Goal: Task Accomplishment & Management: Manage account settings

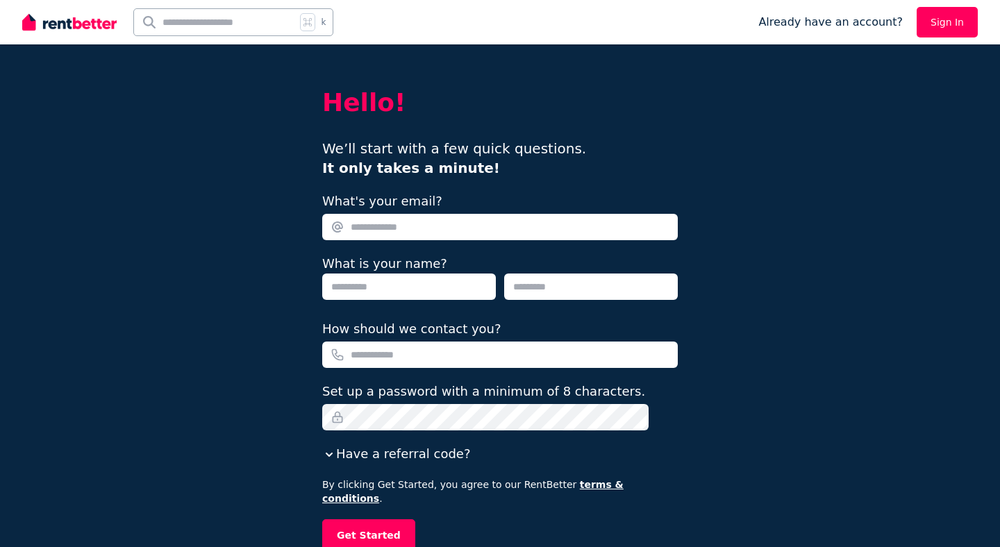
click at [360, 220] on input "What's your email?" at bounding box center [500, 227] width 356 height 26
type input "**********"
type input "*******"
type input "*****"
type input "**********"
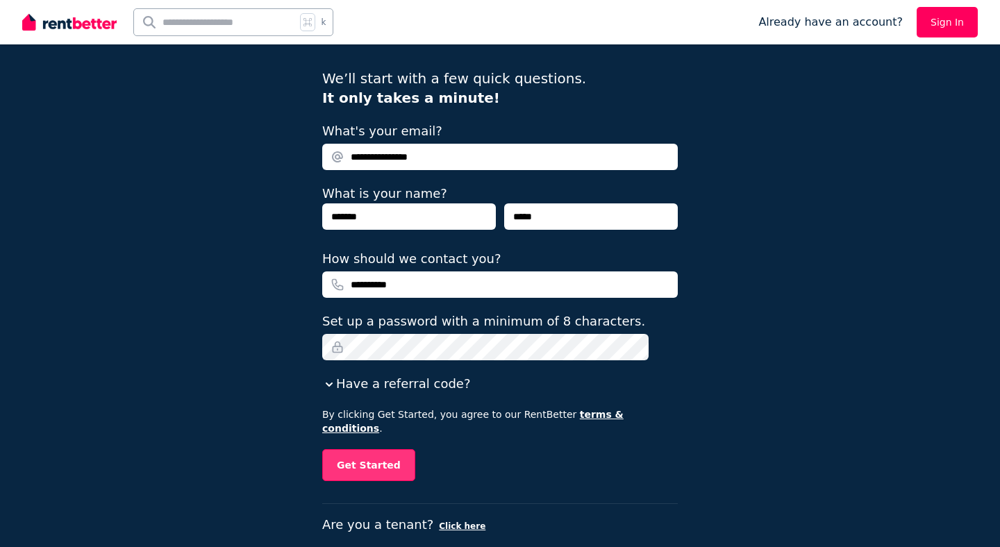
scroll to position [77, 0]
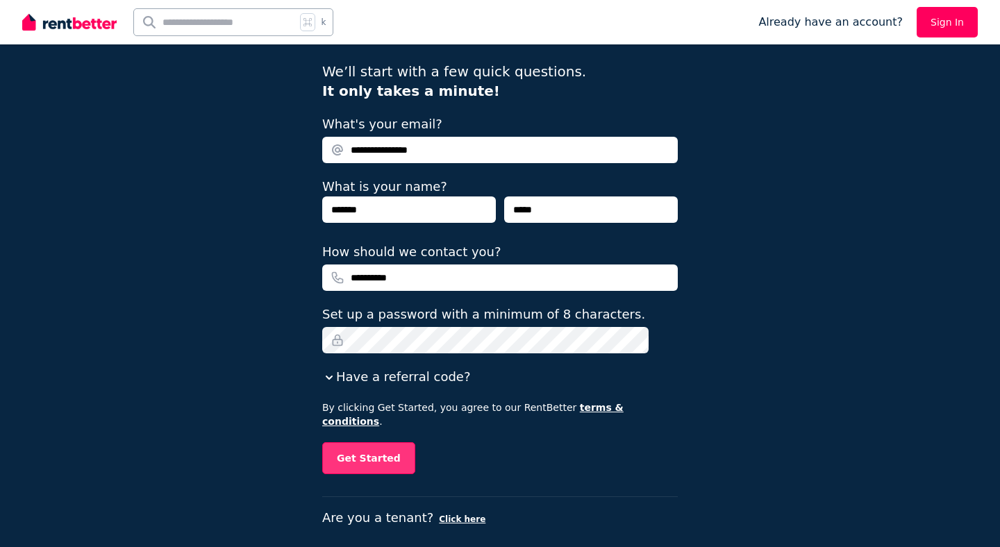
click at [374, 443] on button "Get Started" at bounding box center [368, 459] width 93 height 32
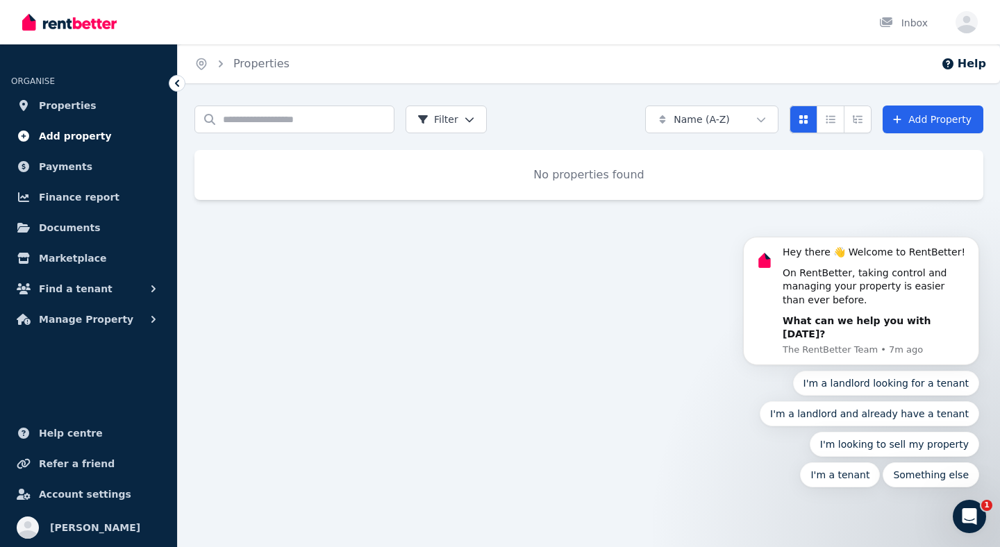
click at [103, 133] on link "Add property" at bounding box center [88, 136] width 155 height 28
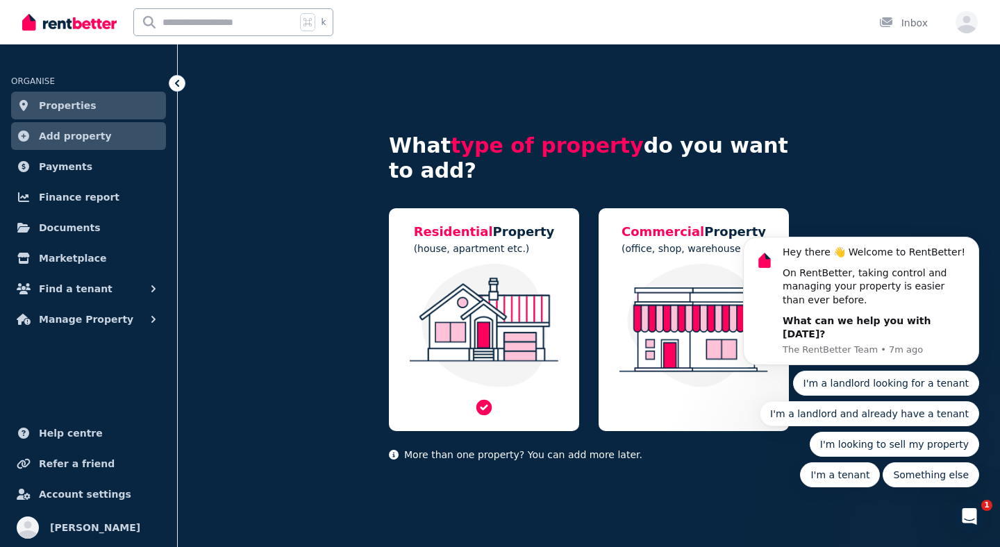
click at [432, 264] on img at bounding box center [484, 326] width 163 height 124
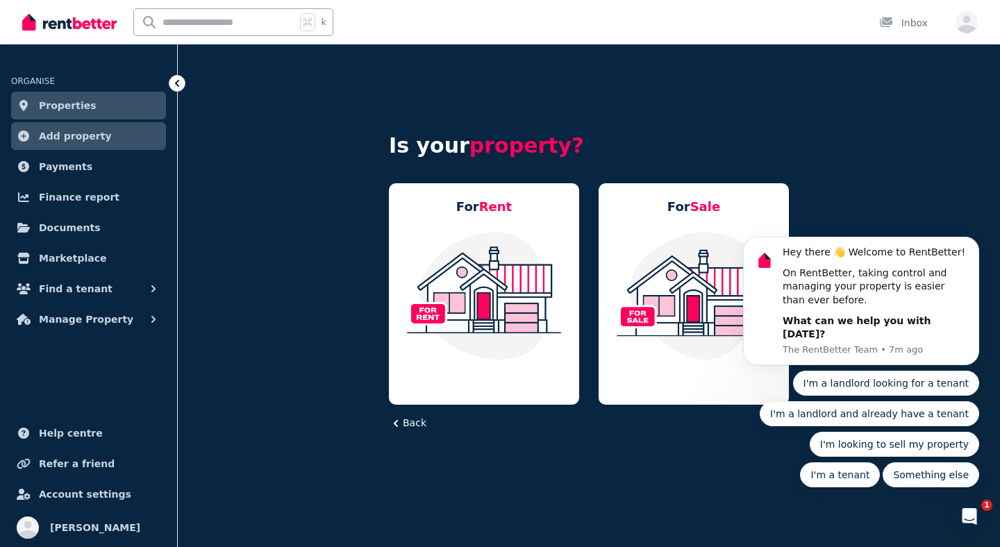
click at [432, 264] on img at bounding box center [484, 296] width 163 height 131
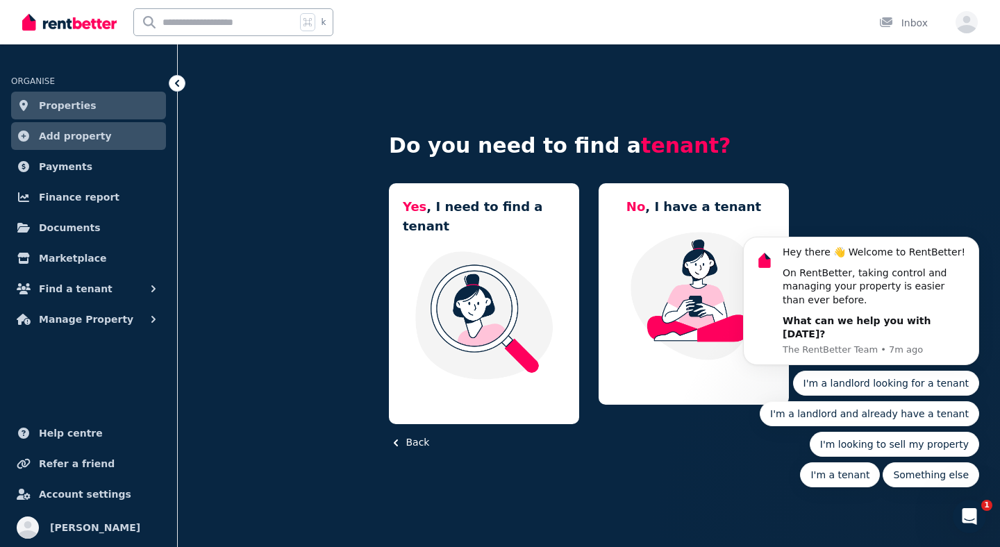
click at [432, 264] on img at bounding box center [484, 315] width 163 height 131
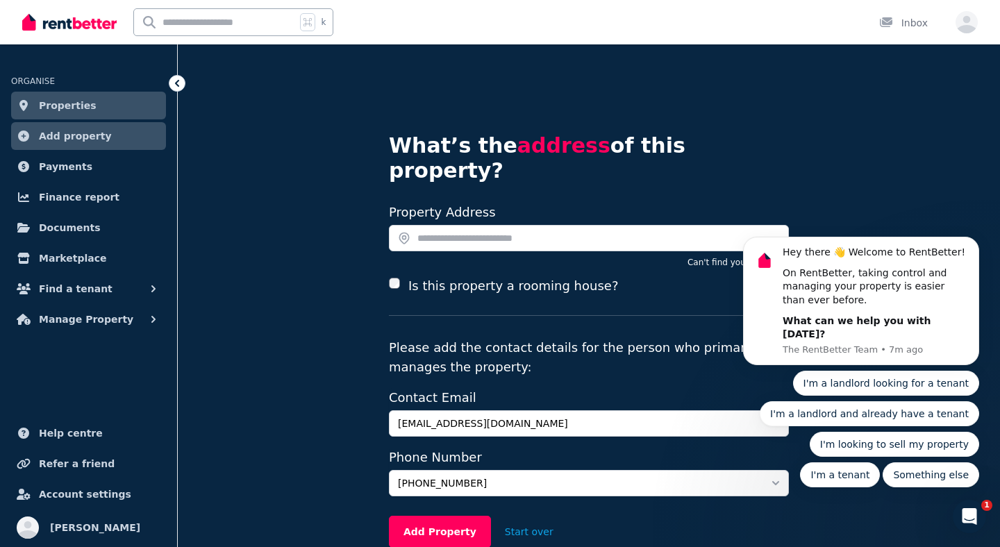
scroll to position [22, 0]
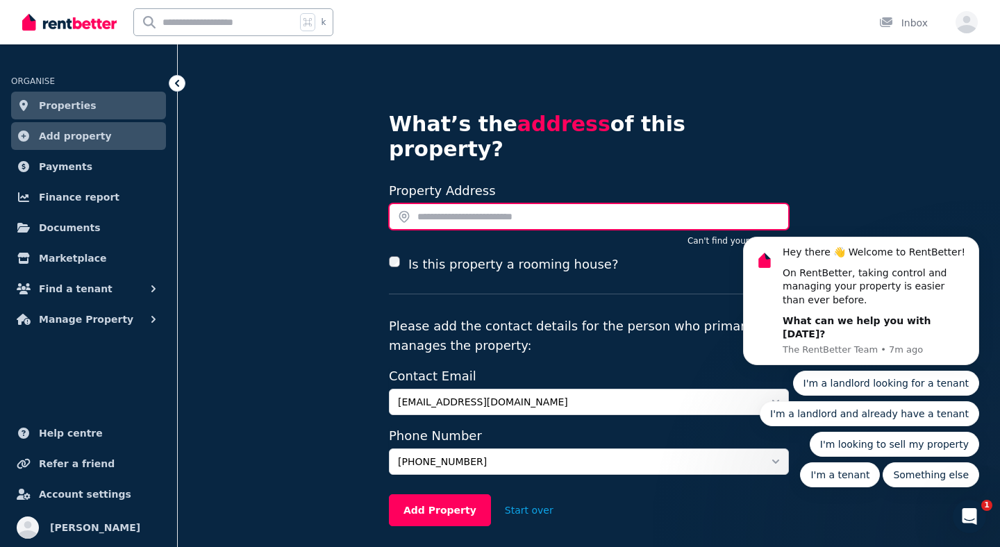
click at [490, 204] on input "text" at bounding box center [589, 217] width 400 height 26
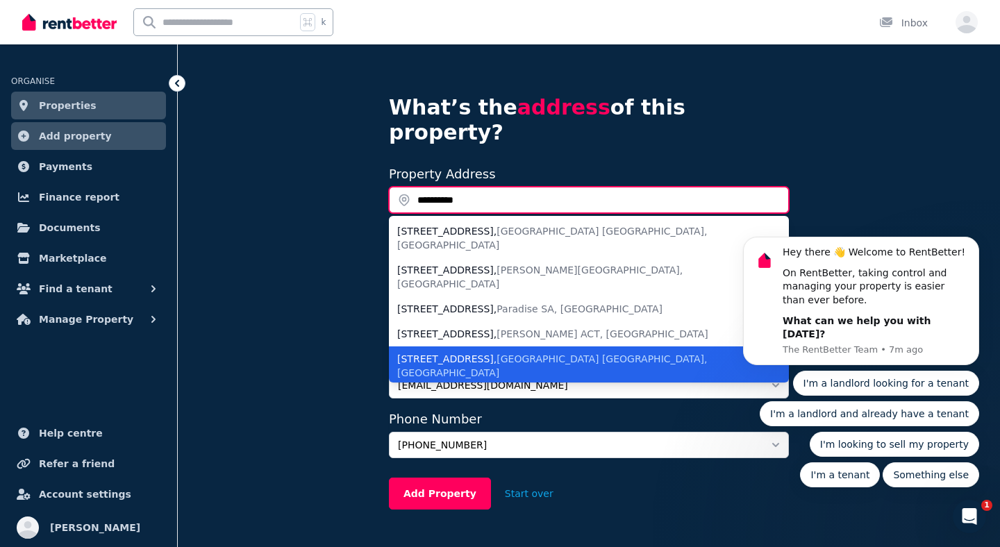
scroll to position [41, 0]
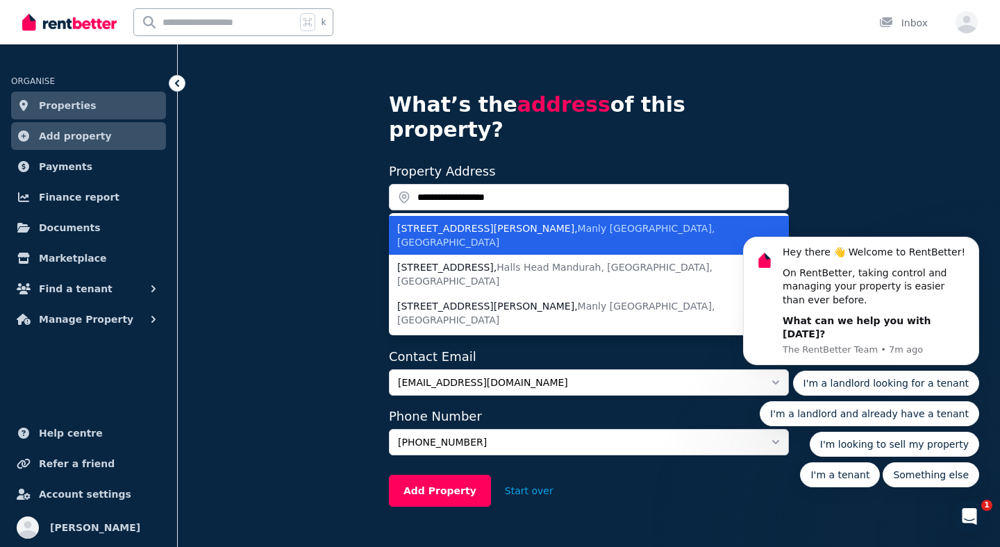
click at [574, 222] on div "5/84a Darley Rd , Manly NSW, Australia" at bounding box center [580, 236] width 367 height 28
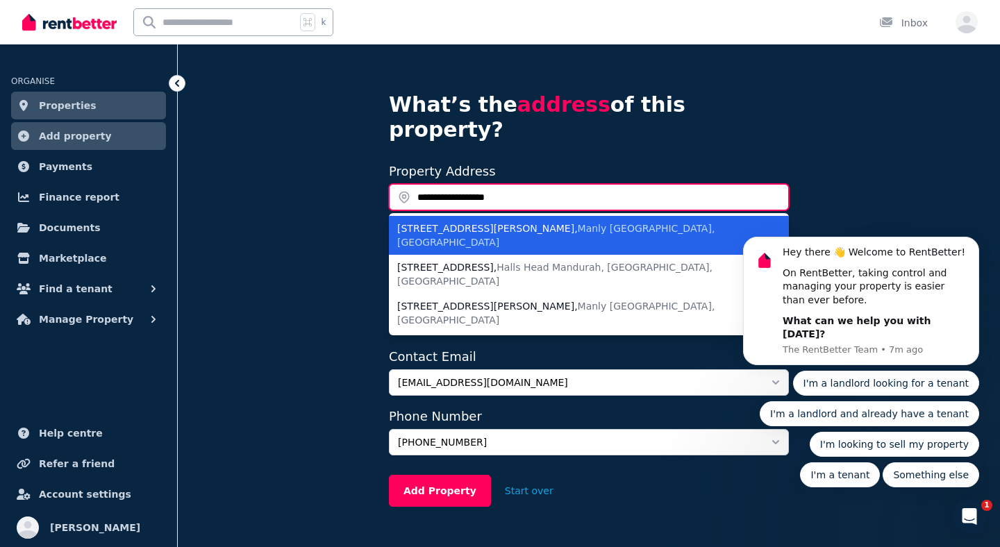
type input "**********"
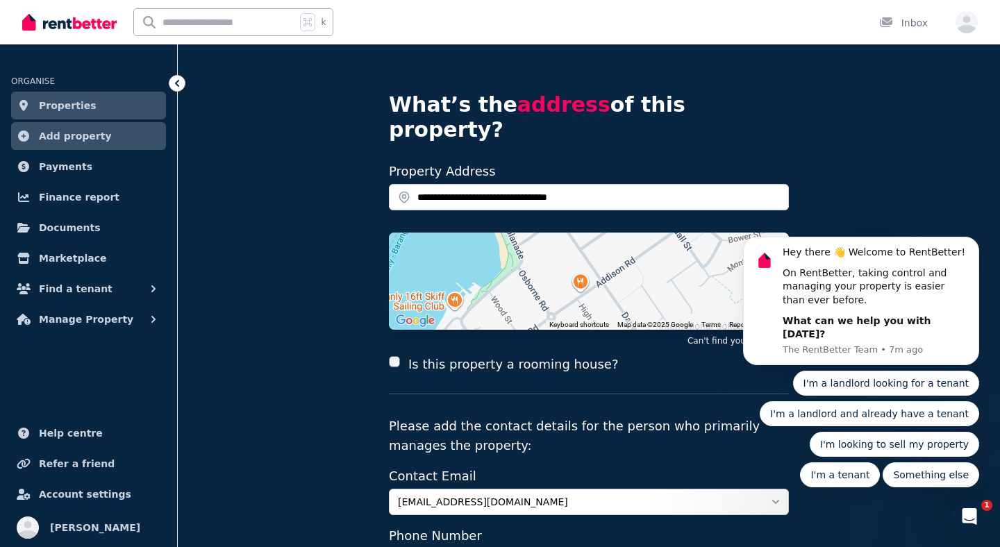
click at [906, 157] on body "Hey there 👋 Welcome to RentBetter! On RentBetter, taking control and managing y…" at bounding box center [861, 312] width 267 height 386
click at [987, 511] on div "1" at bounding box center [970, 517] width 37 height 37
click at [977, 512] on icon "Open Intercom Messenger" at bounding box center [968, 515] width 23 height 23
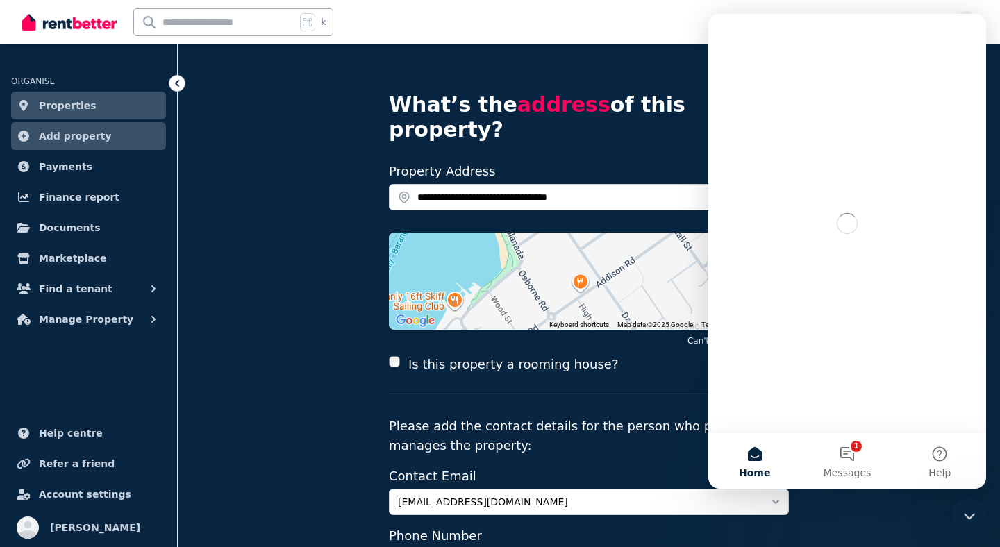
scroll to position [0, 0]
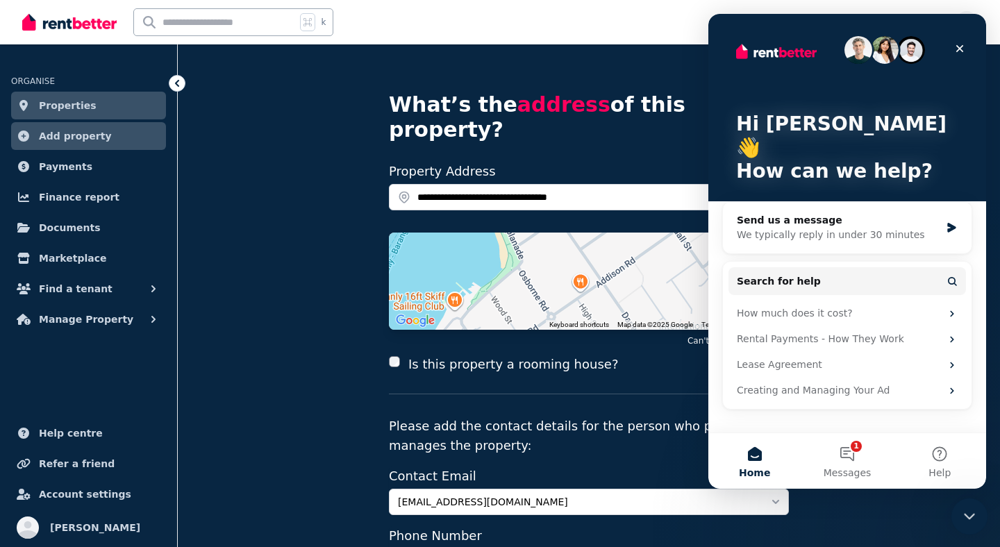
click at [973, 515] on icon "Close Intercom Messenger" at bounding box center [967, 514] width 17 height 17
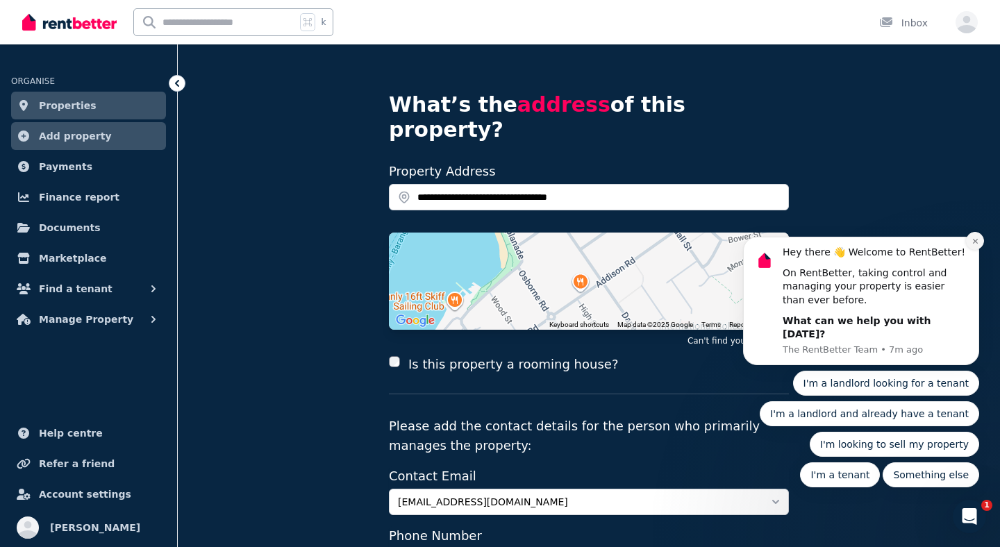
click at [972, 245] on icon "Dismiss notification" at bounding box center [976, 242] width 8 height 8
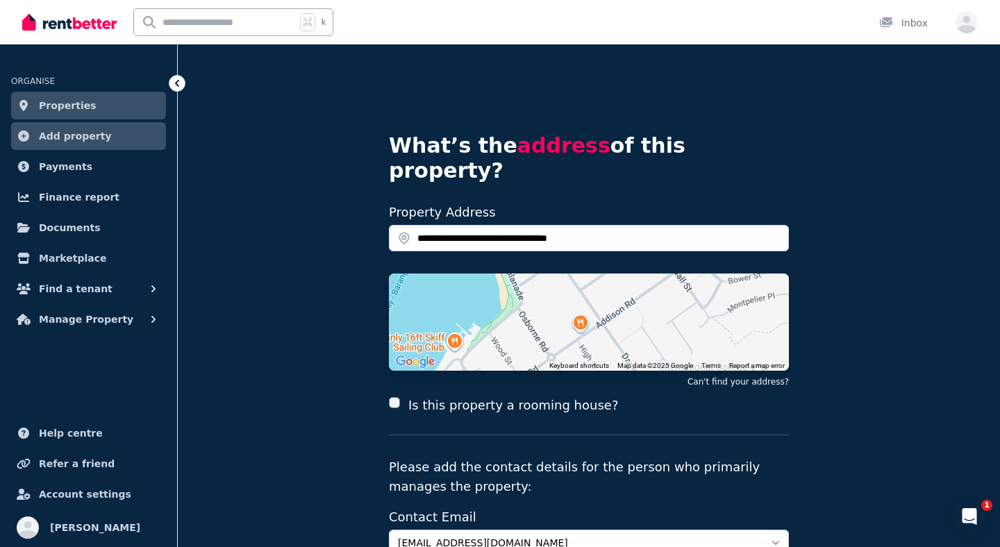
scroll to position [173, 0]
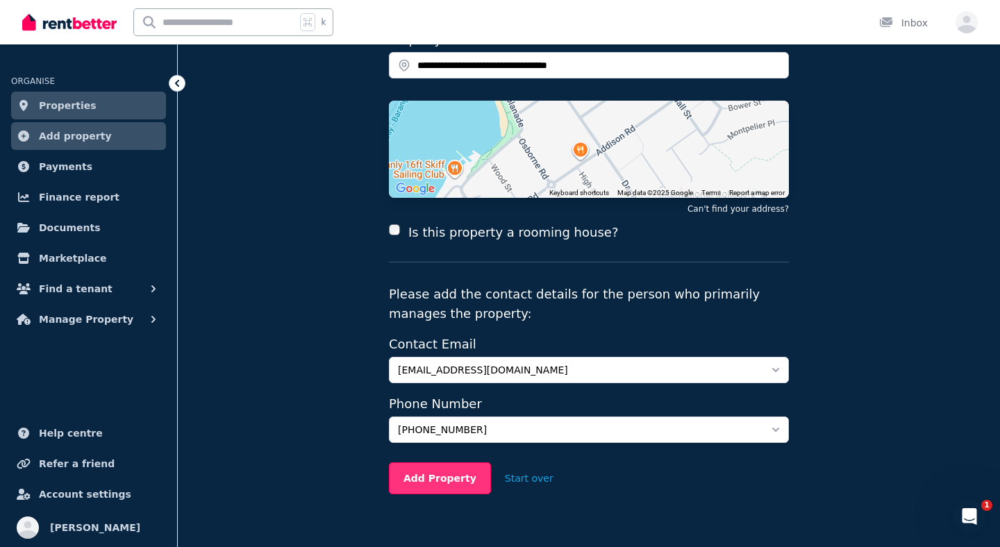
click at [440, 463] on button "Add Property" at bounding box center [440, 479] width 102 height 32
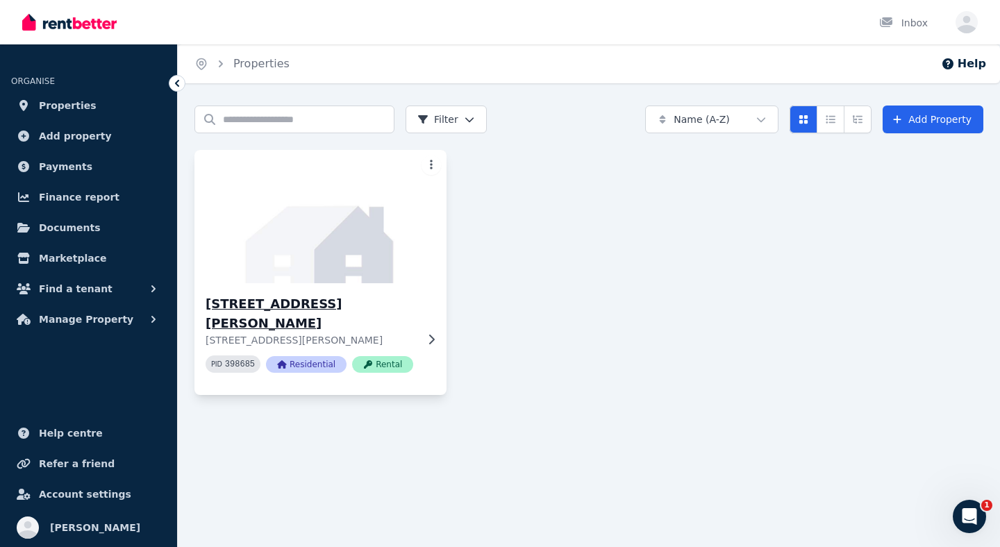
click at [377, 311] on h3 "[STREET_ADDRESS][PERSON_NAME]" at bounding box center [311, 314] width 211 height 39
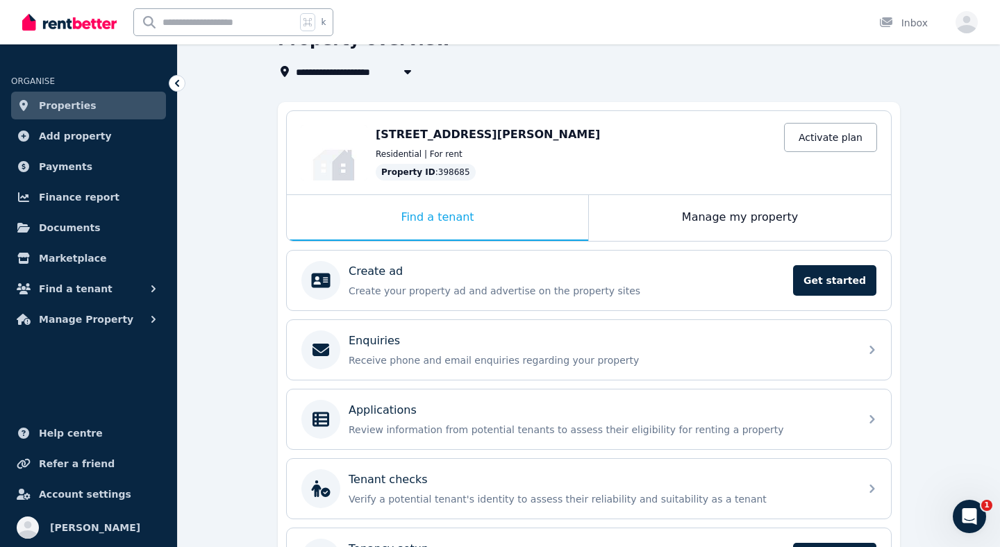
scroll to position [65, 0]
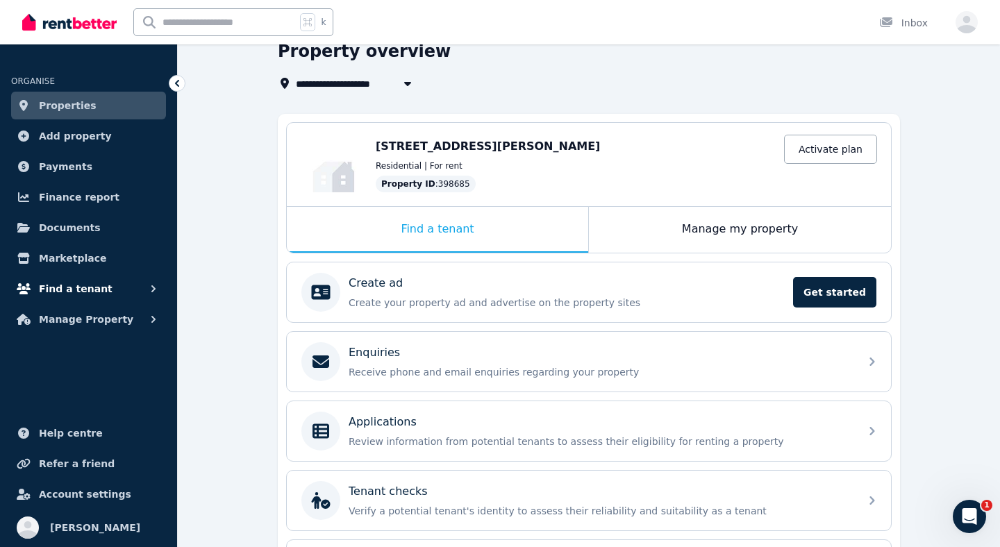
click at [112, 292] on button "Find a tenant" at bounding box center [88, 289] width 155 height 28
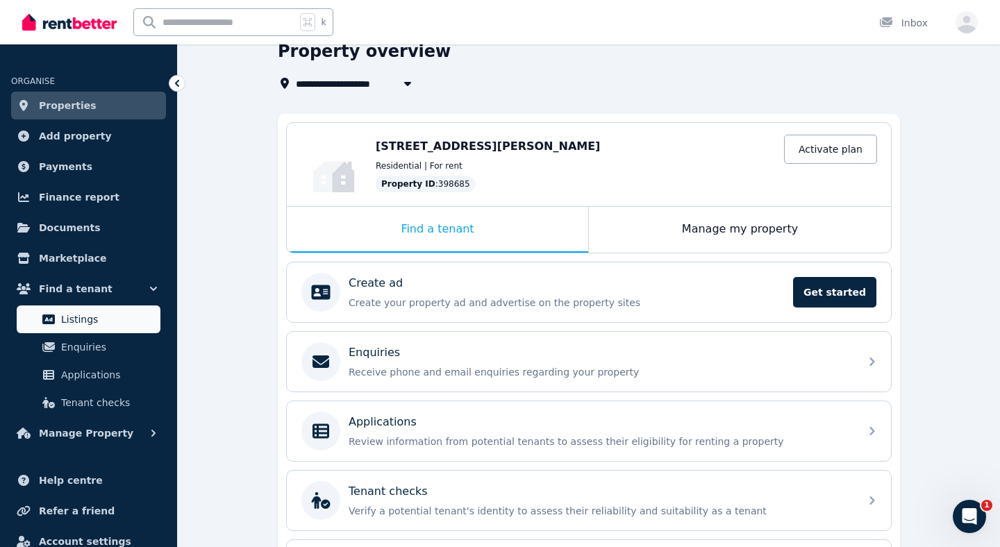
click at [99, 317] on span "Listings" at bounding box center [108, 319] width 94 height 17
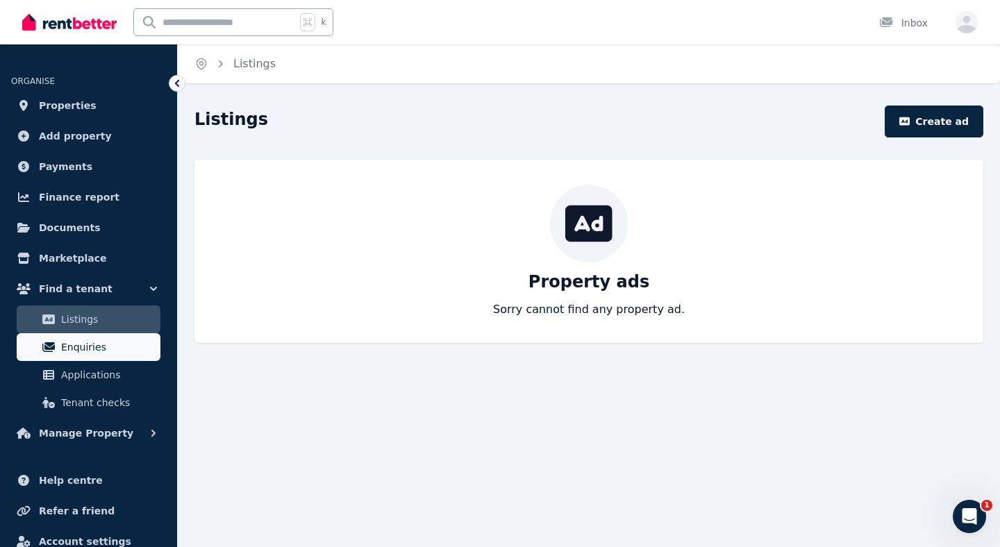
click at [97, 358] on link "Enquiries" at bounding box center [89, 347] width 144 height 28
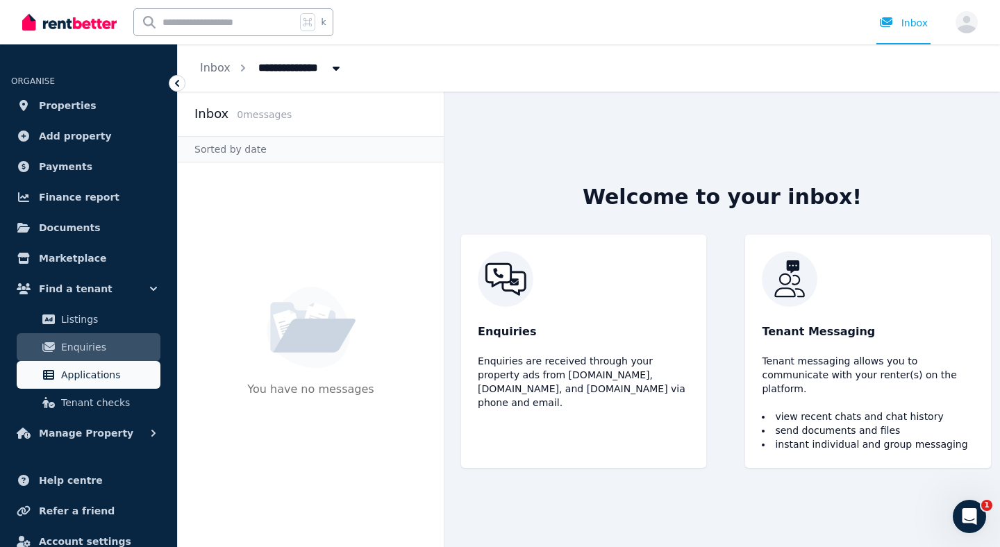
click at [95, 383] on link "Applications" at bounding box center [89, 375] width 144 height 28
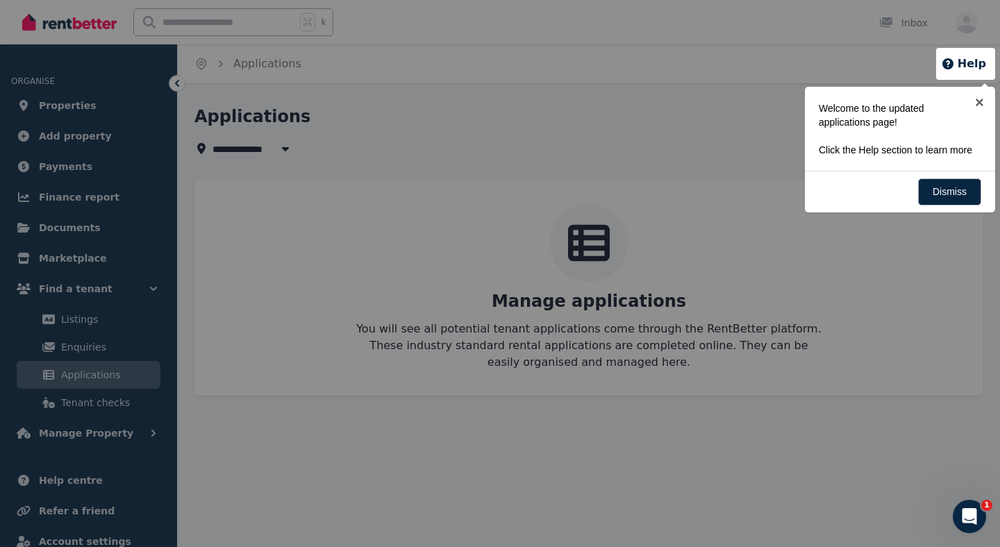
click at [89, 23] on div at bounding box center [500, 273] width 1000 height 547
click at [980, 97] on link "×" at bounding box center [979, 102] width 31 height 31
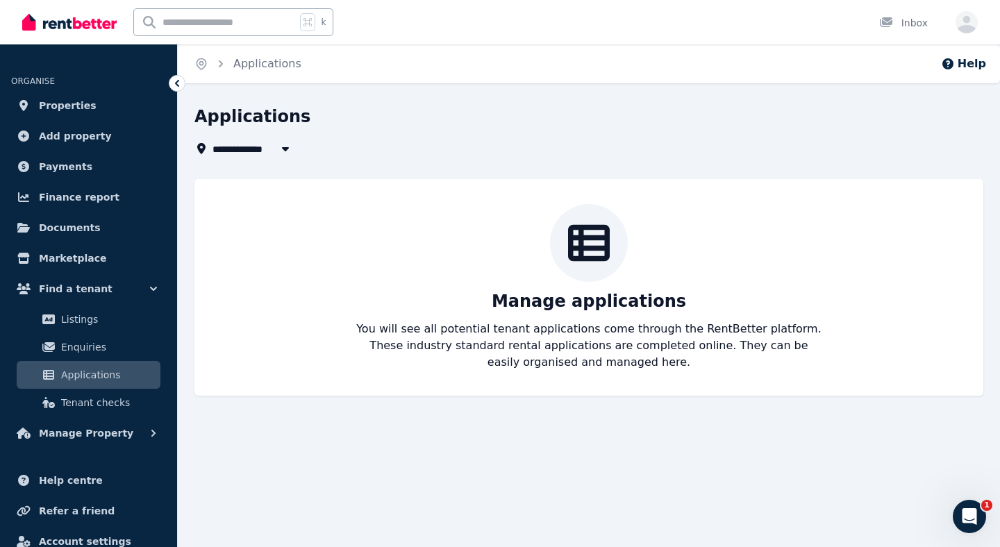
click at [798, 130] on div "Applications" at bounding box center [585, 119] width 781 height 26
click at [66, 22] on img at bounding box center [69, 22] width 94 height 21
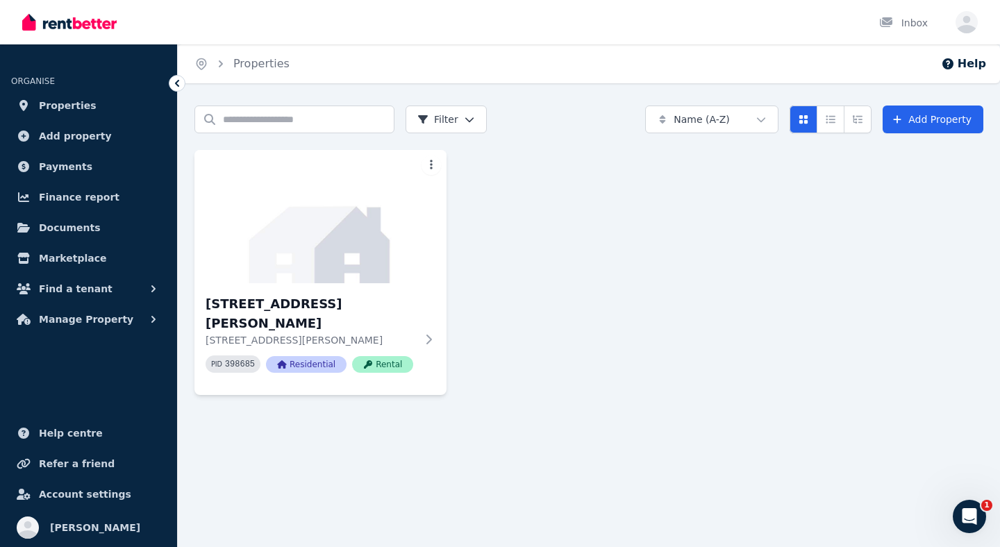
click at [540, 381] on div "Search properties Filter Name (A-Z) Add Property [STREET_ADDRESS][PERSON_NAME][…" at bounding box center [589, 263] width 823 height 315
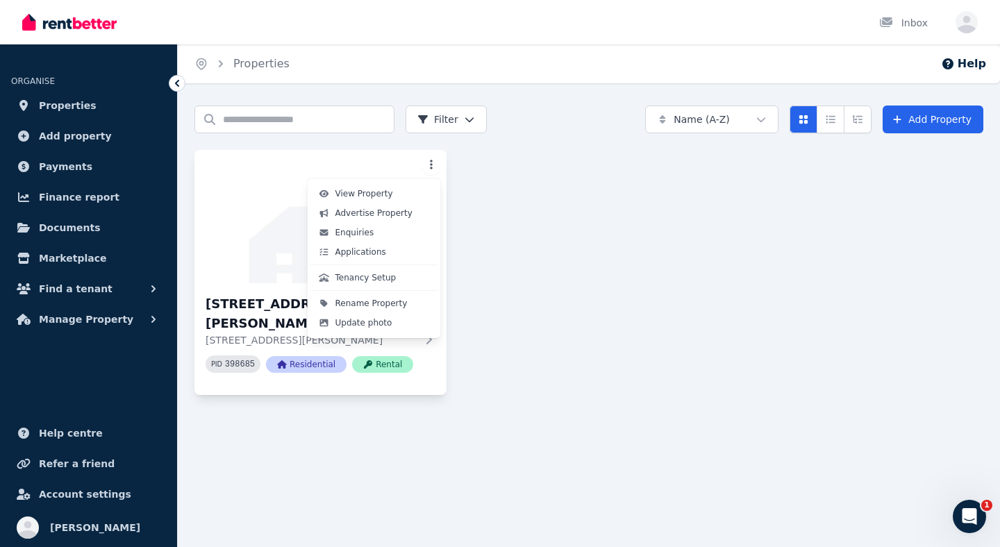
click at [436, 167] on html "Open main menu Inbox Open user menu ORGANISE Properties Add property Payments F…" at bounding box center [500, 273] width 1000 height 547
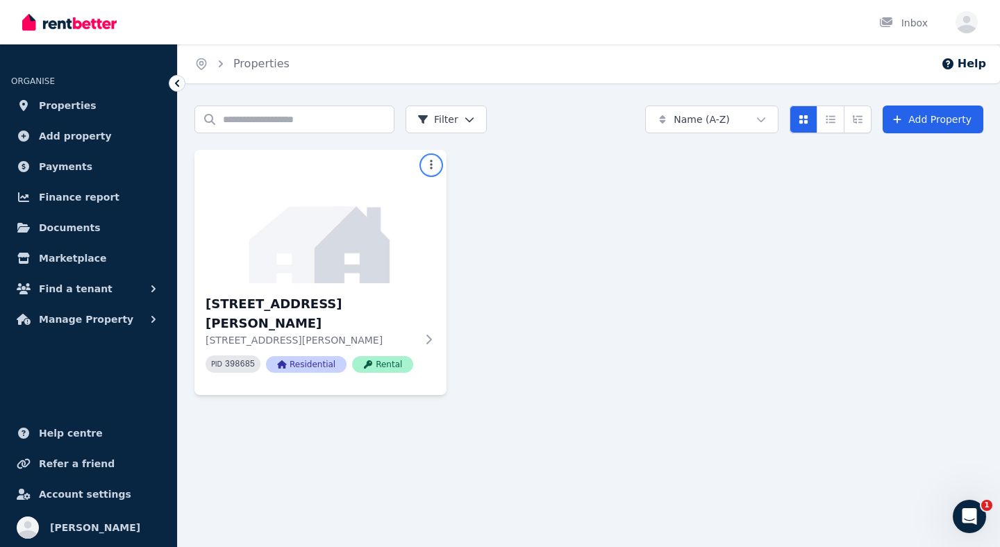
click at [491, 251] on html "Open main menu Inbox Open user menu ORGANISE Properties Add property Payments F…" at bounding box center [500, 273] width 1000 height 547
